Goal: Information Seeking & Learning: Learn about a topic

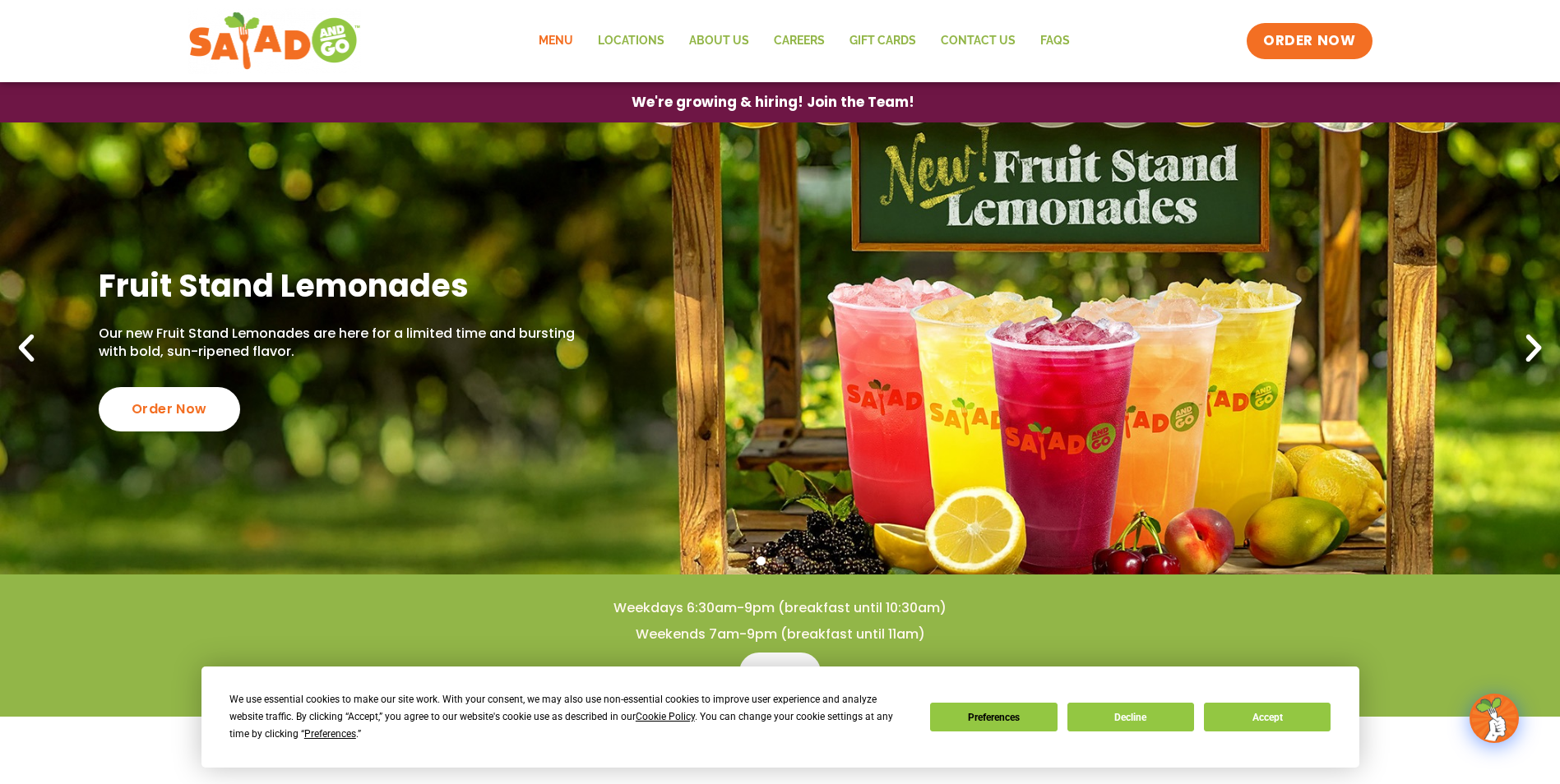
click at [569, 41] on link "Menu" at bounding box center [556, 41] width 59 height 38
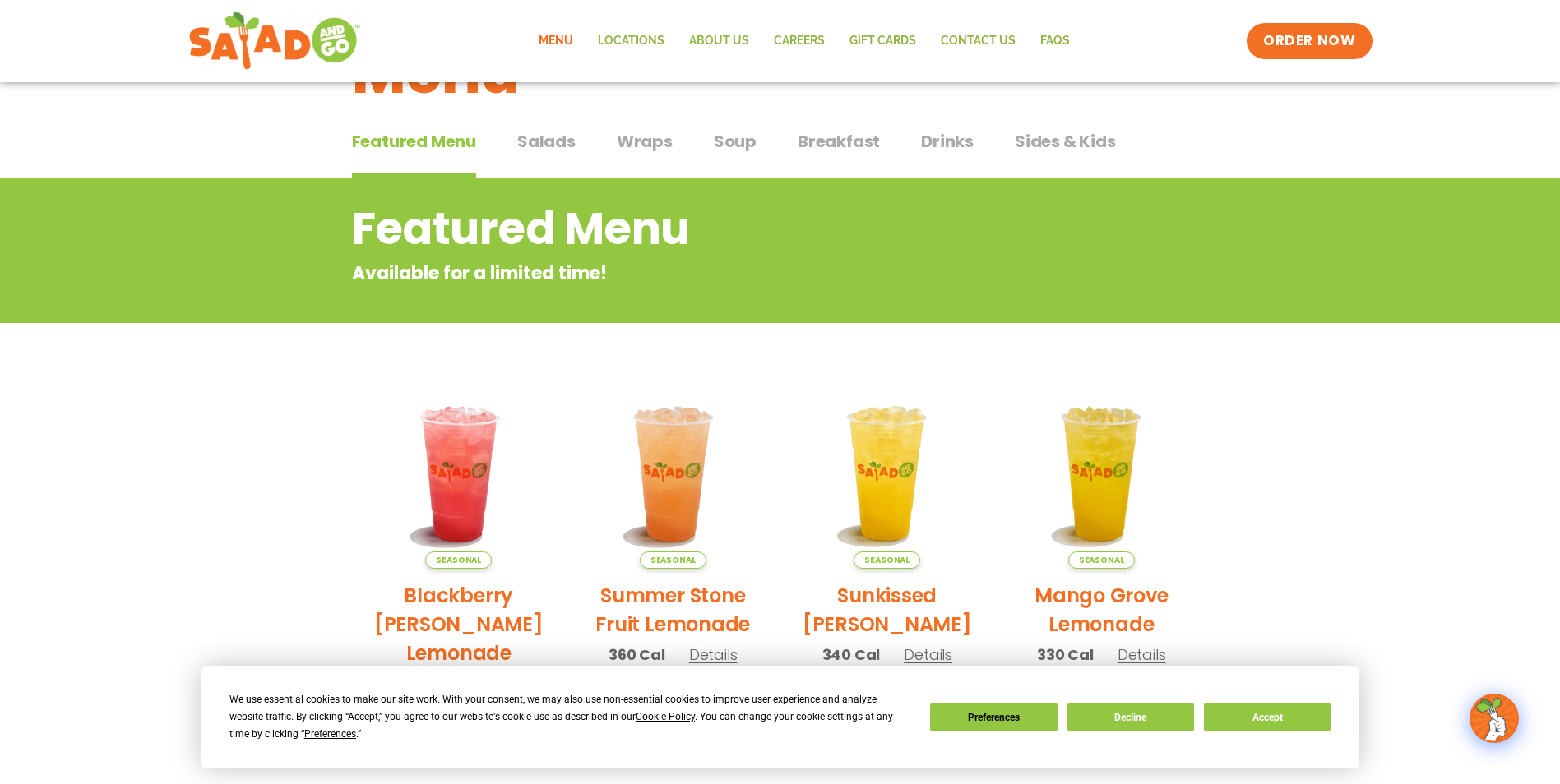
scroll to position [82, 0]
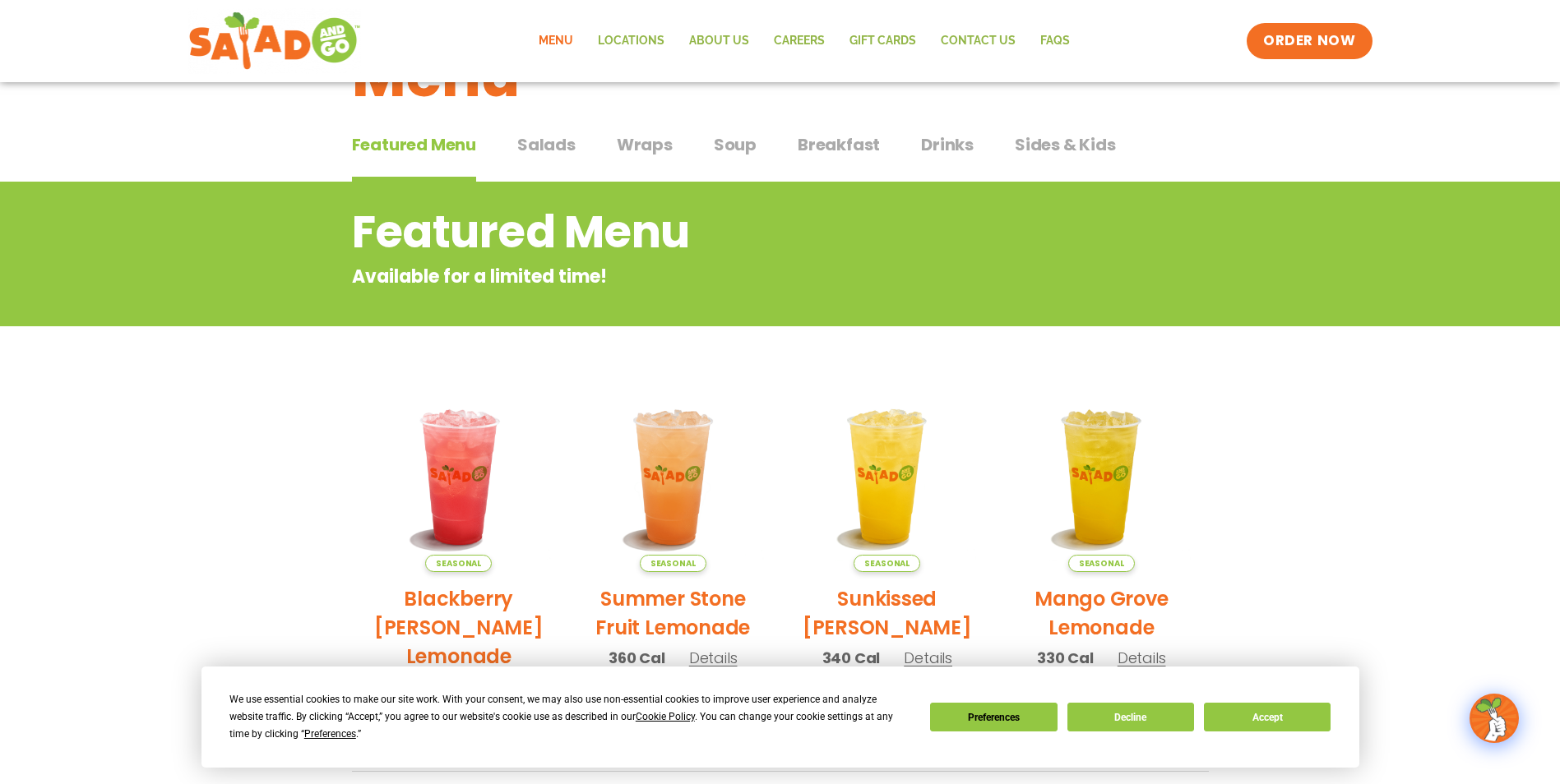
click at [820, 145] on span "Breakfast" at bounding box center [839, 144] width 82 height 25
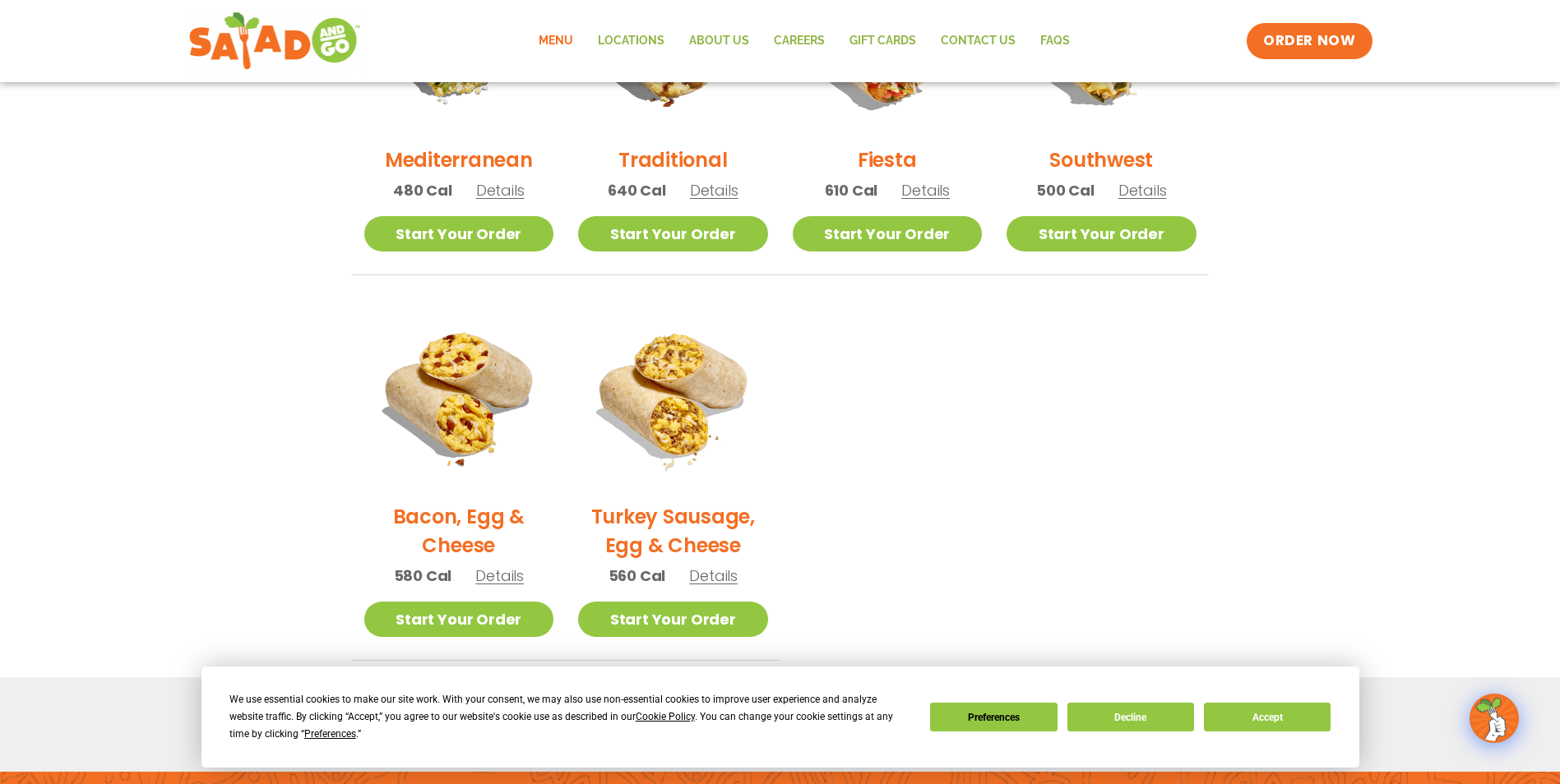
scroll to position [329, 0]
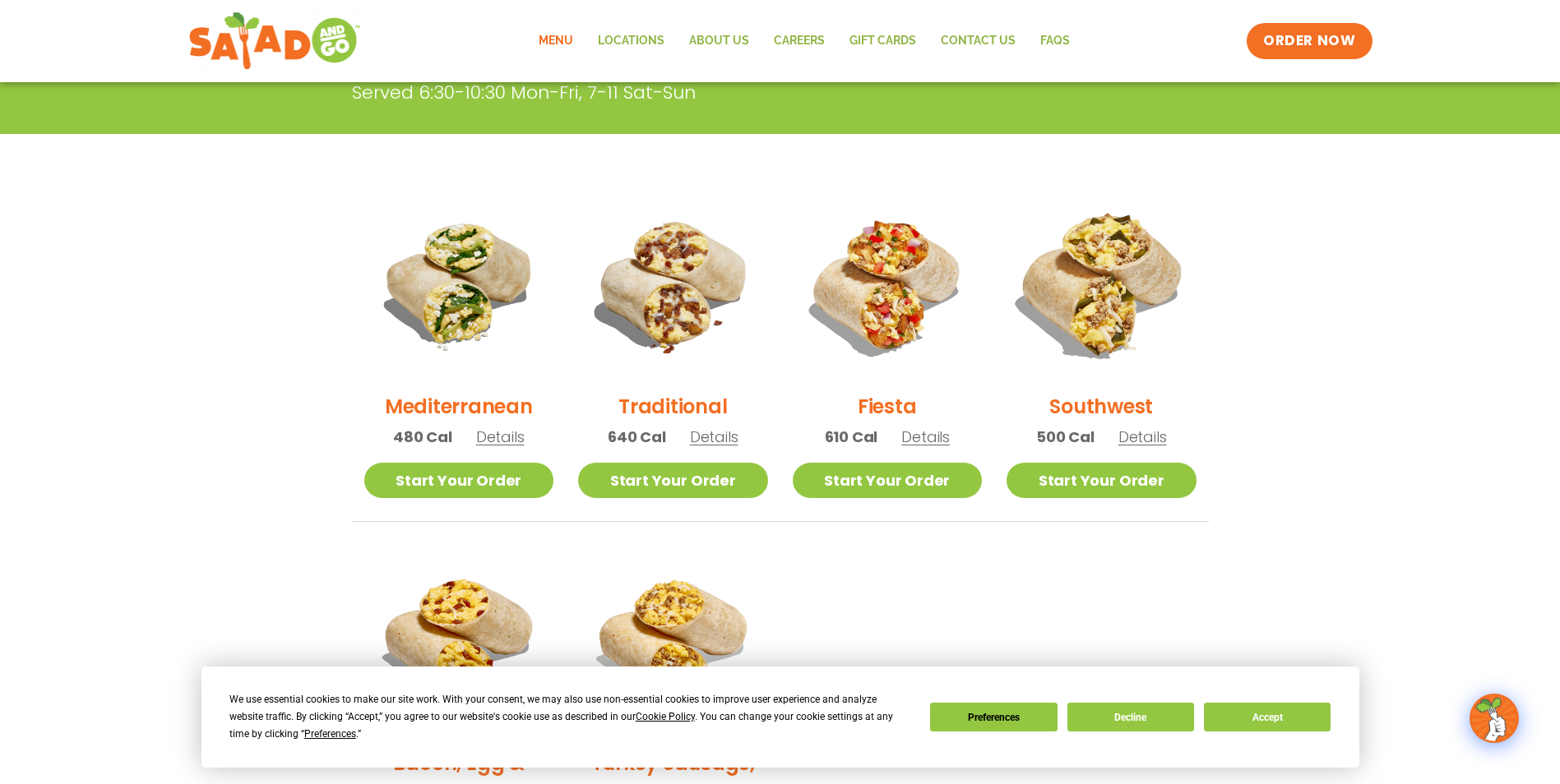
click at [1114, 270] on img at bounding box center [1101, 284] width 223 height 223
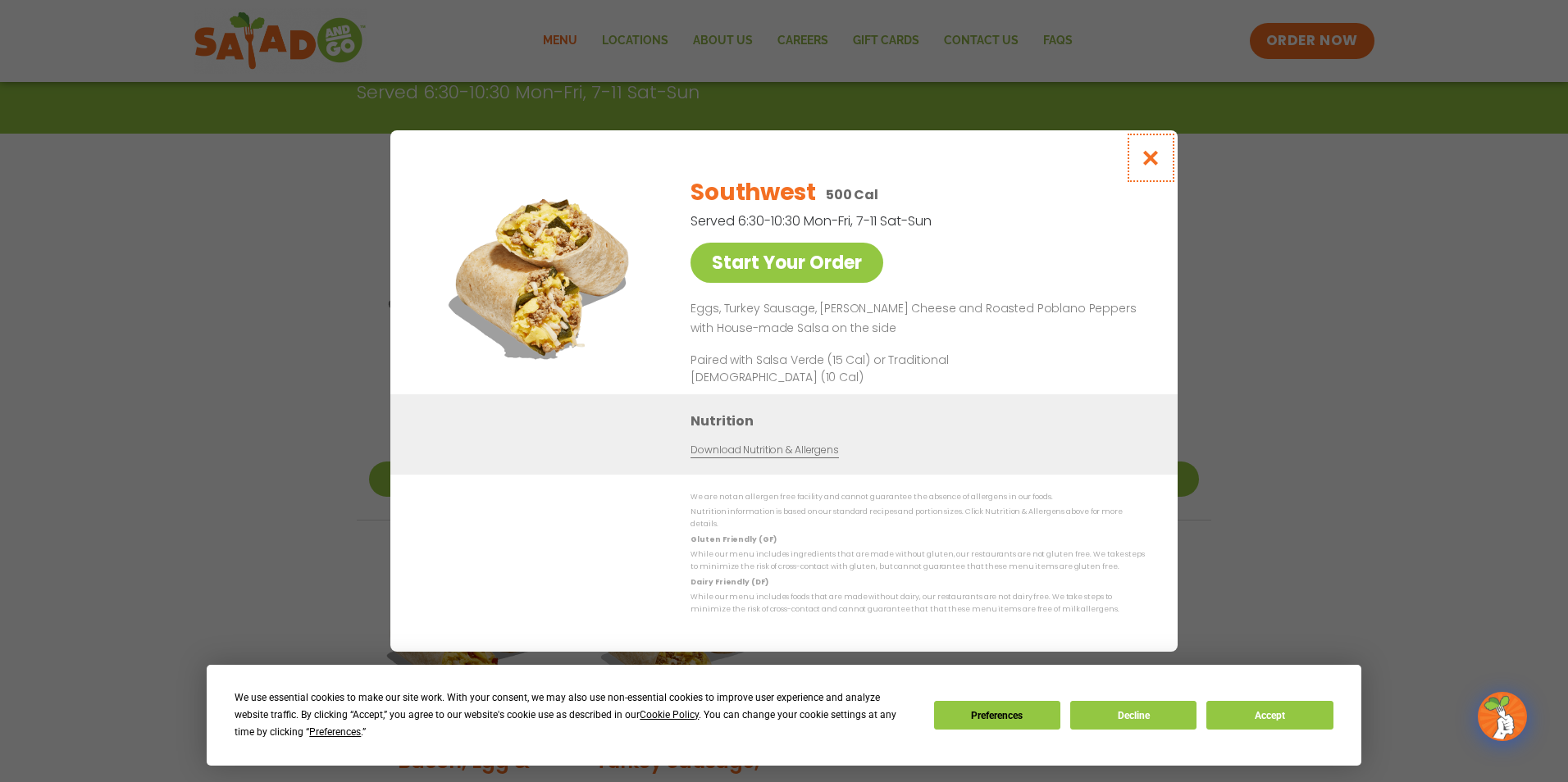
click at [1151, 157] on icon "Close modal" at bounding box center [1151, 157] width 20 height 17
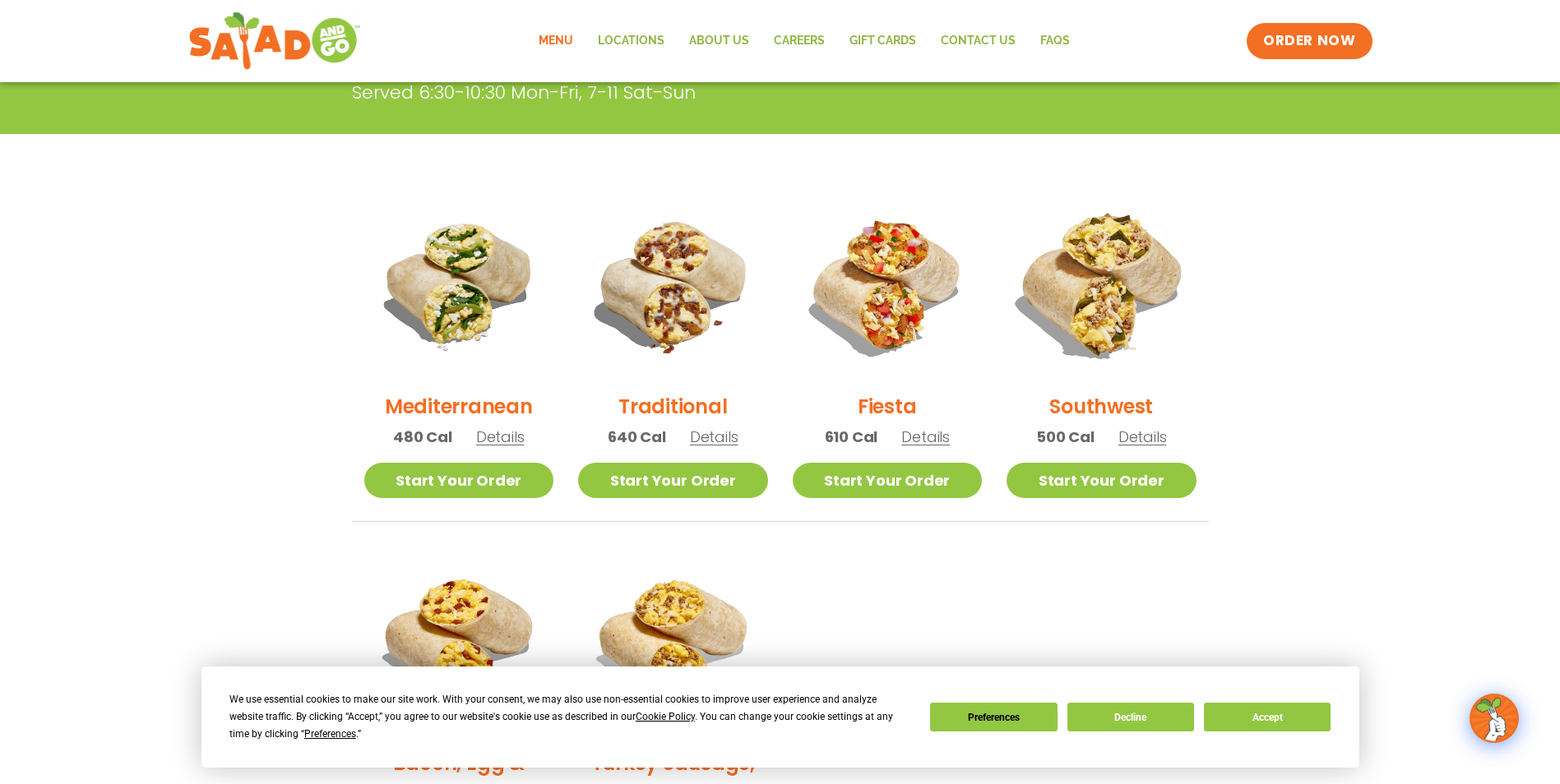
click at [1071, 294] on img at bounding box center [1101, 284] width 223 height 223
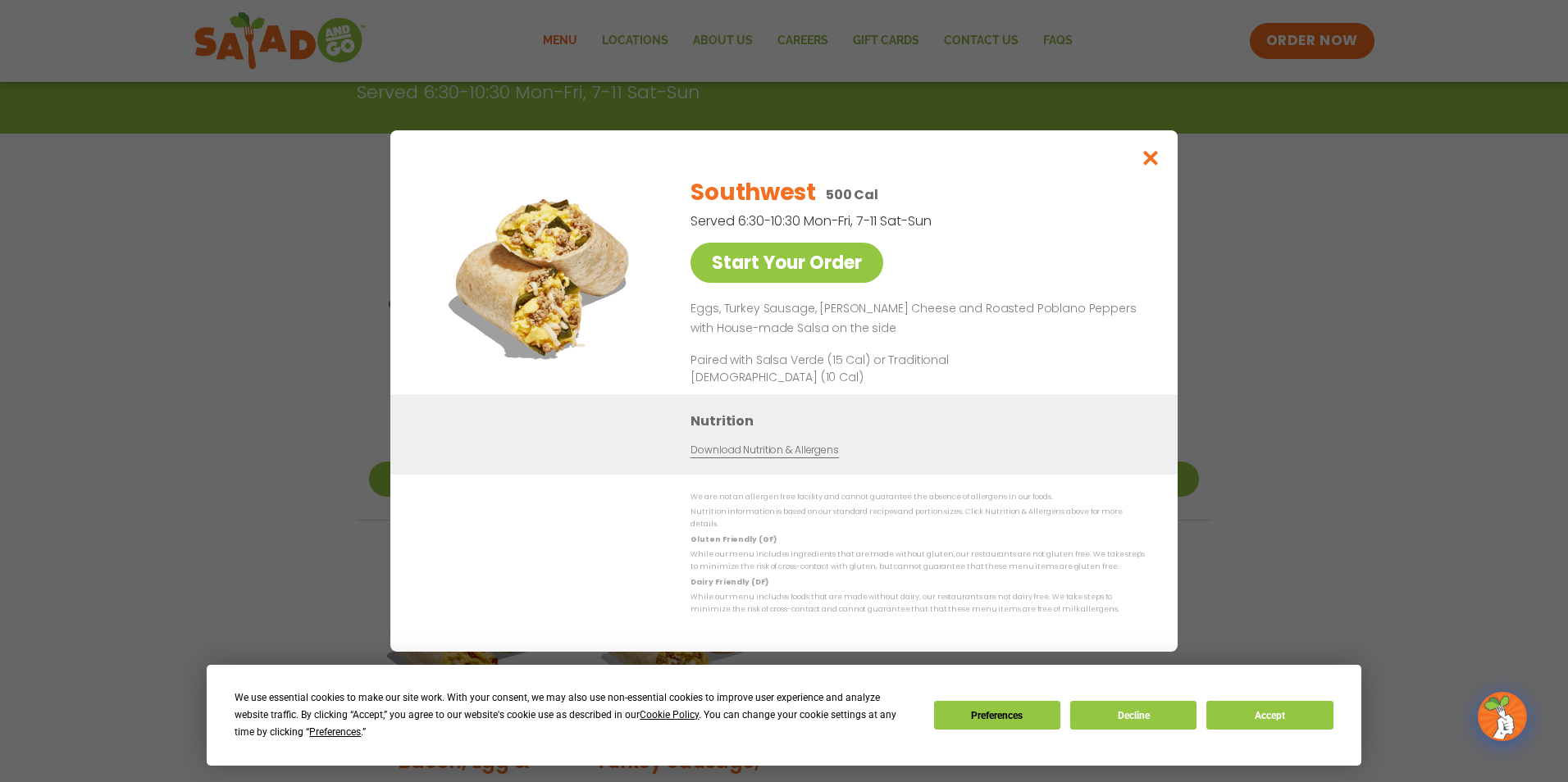
click at [1061, 274] on div "Southwest 500 Cal Served 6:30-10:30 Mon-Fri, 7-11 Sat-Sun Start Your Order Eggs…" at bounding box center [914, 278] width 448 height 231
click at [1149, 167] on icon "Close modal" at bounding box center [1151, 157] width 20 height 17
